Goal: Task Accomplishment & Management: Manage account settings

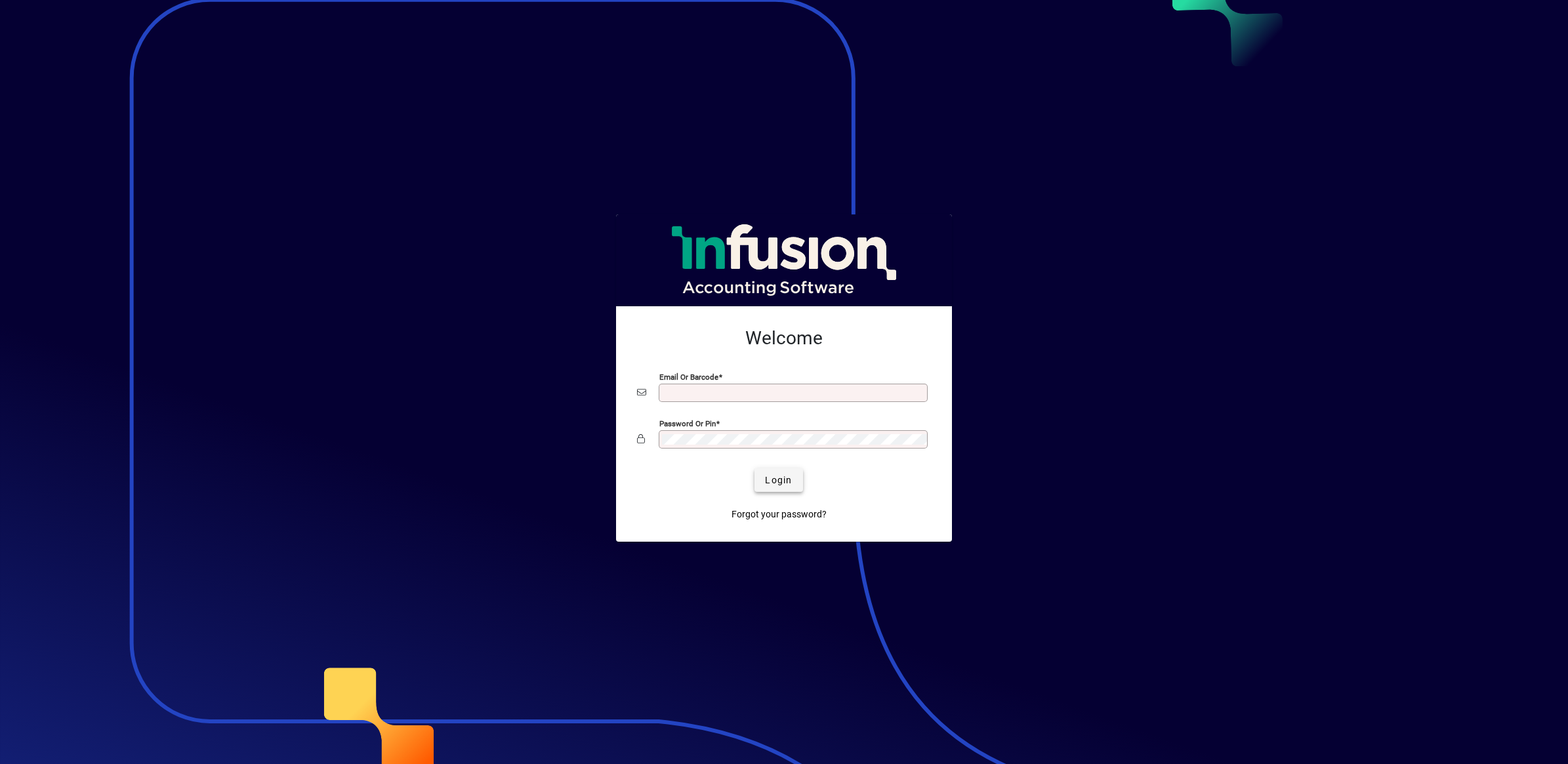
type input "**********"
click at [768, 471] on span "submit" at bounding box center [778, 480] width 48 height 31
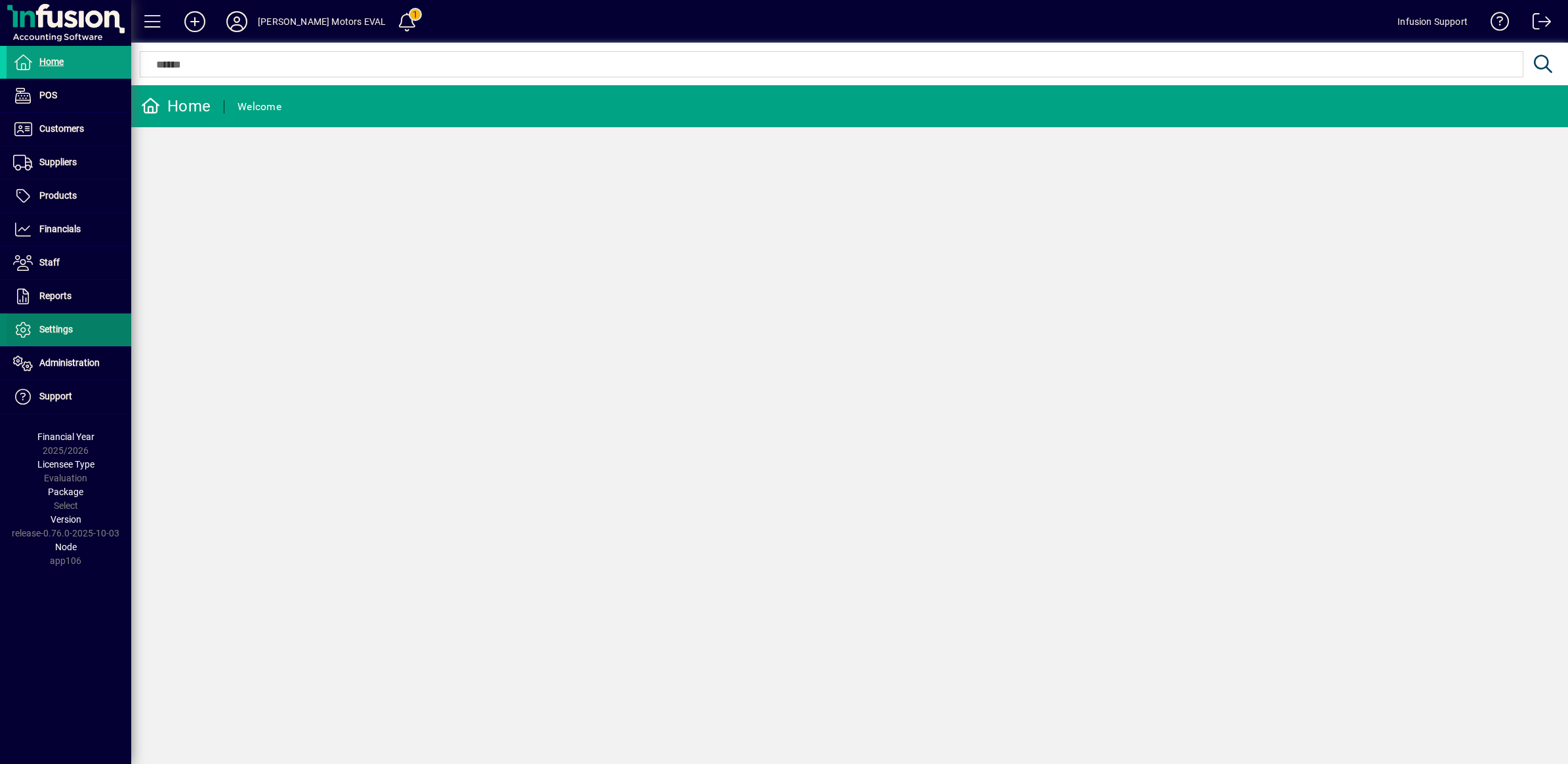
click at [53, 338] on span "Settings" at bounding box center [40, 330] width 67 height 16
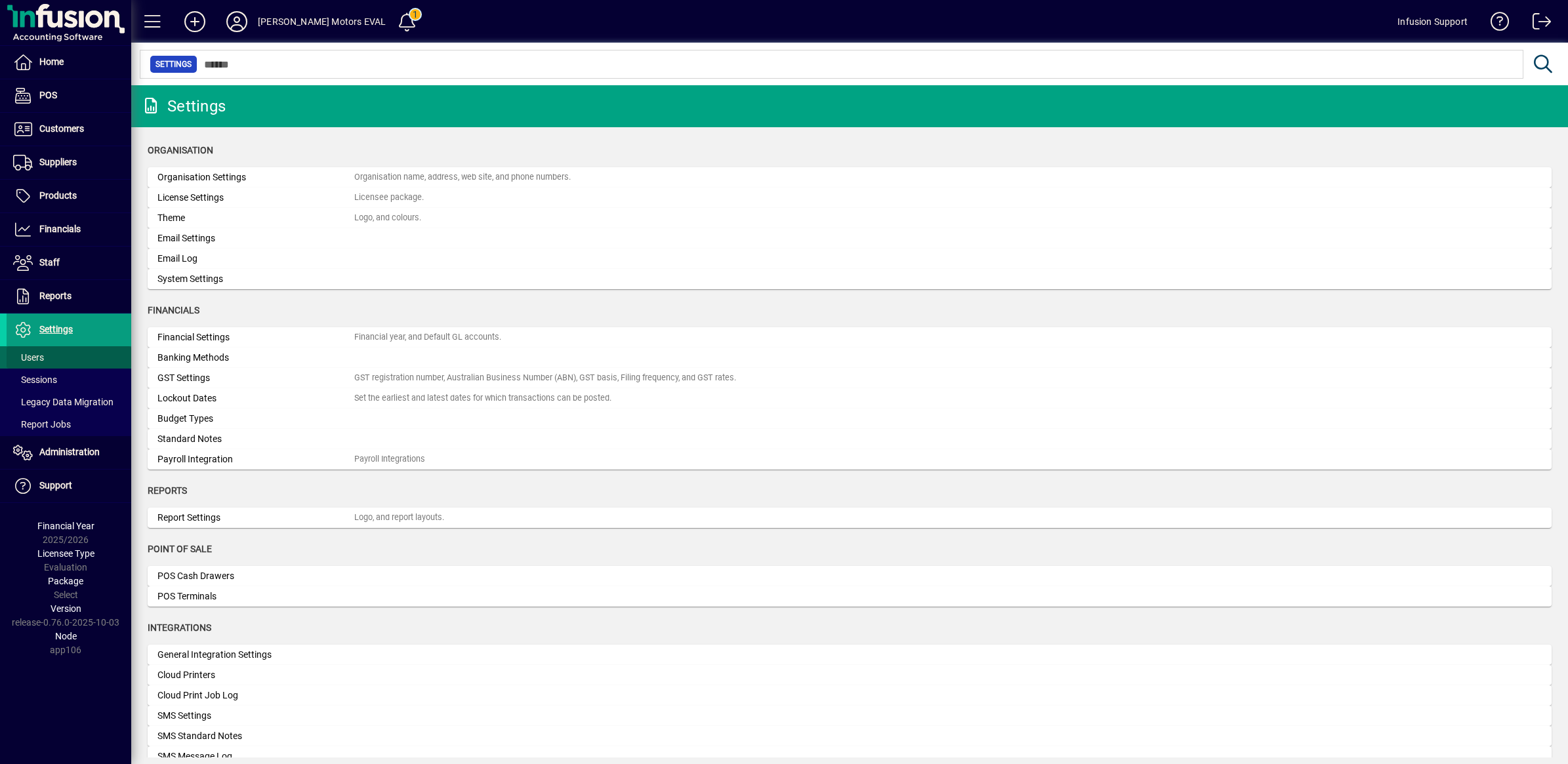
click at [27, 352] on span "Users" at bounding box center [29, 358] width 31 height 10
